Goal: Communication & Community: Ask a question

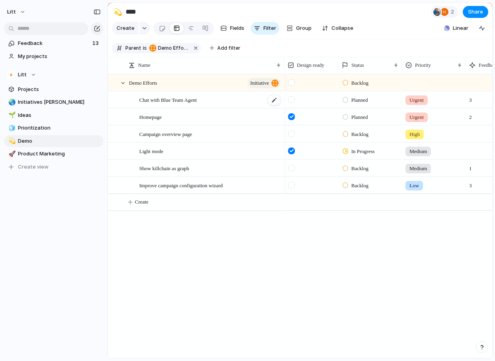
click at [217, 95] on div "Chat with Blue Team Agent" at bounding box center [210, 100] width 142 height 16
